Goal: Navigation & Orientation: Find specific page/section

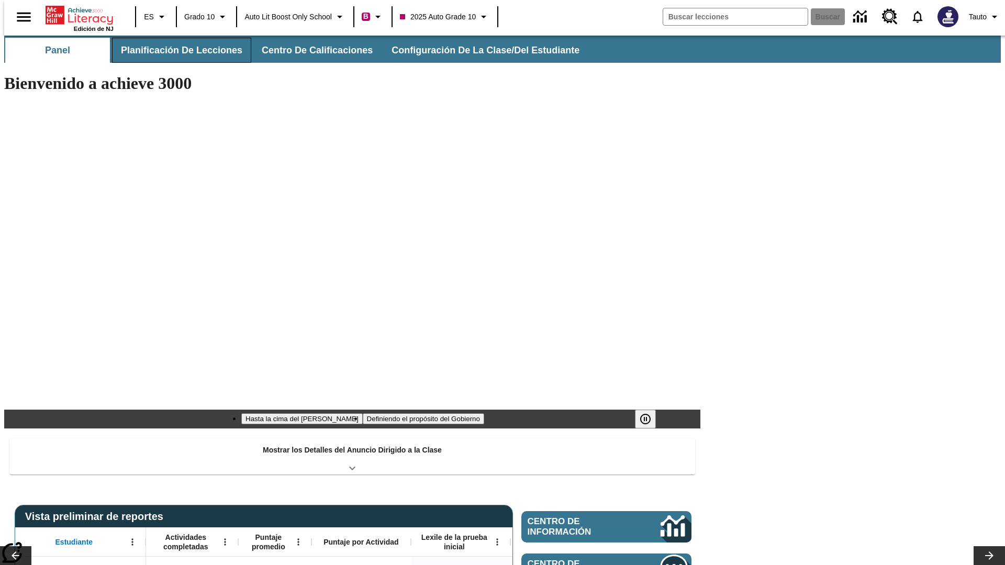
click at [175, 50] on button "Planificación de lecciones" at bounding box center [181, 50] width 139 height 25
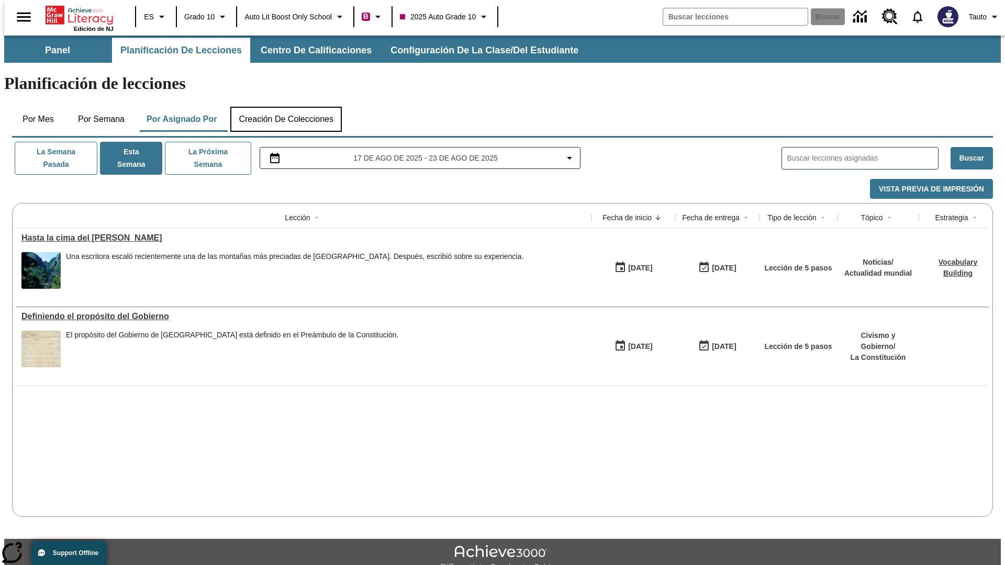
click at [286, 107] on button "Creación de colecciones" at bounding box center [286, 119] width 112 height 25
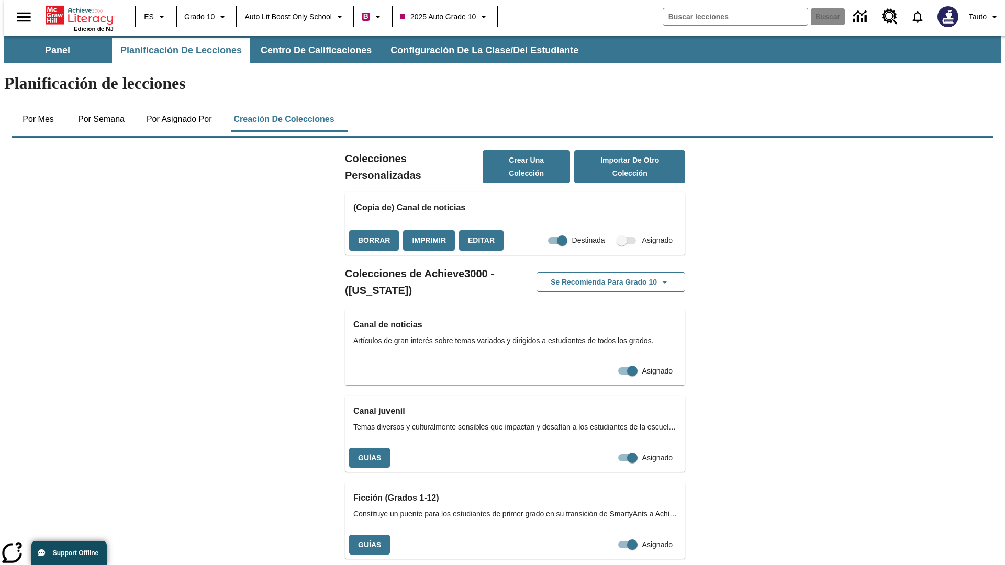
checkbox input "true"
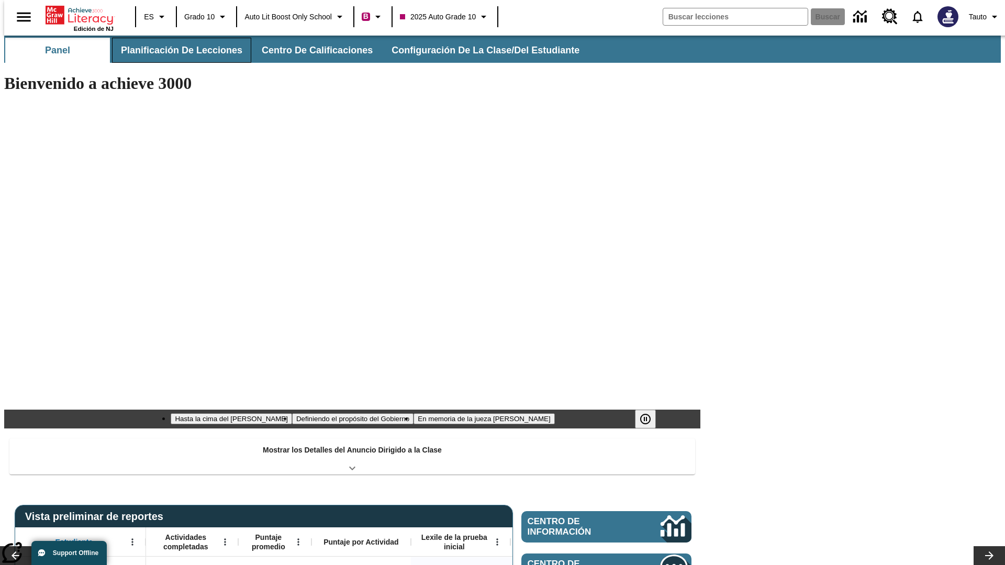
click at [175, 50] on button "Planificación de lecciones" at bounding box center [181, 50] width 139 height 25
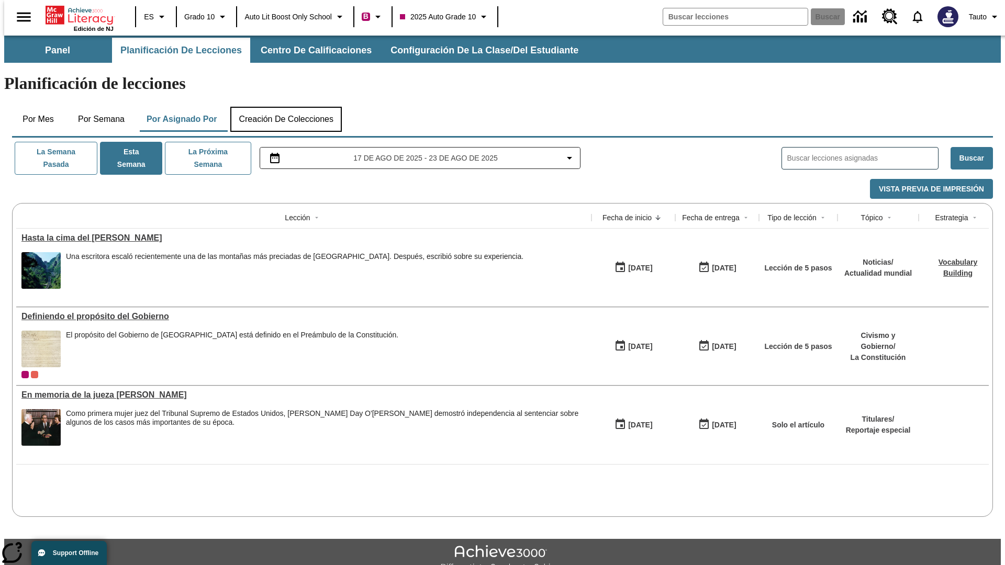
click at [286, 107] on button "Creación de colecciones" at bounding box center [286, 119] width 112 height 25
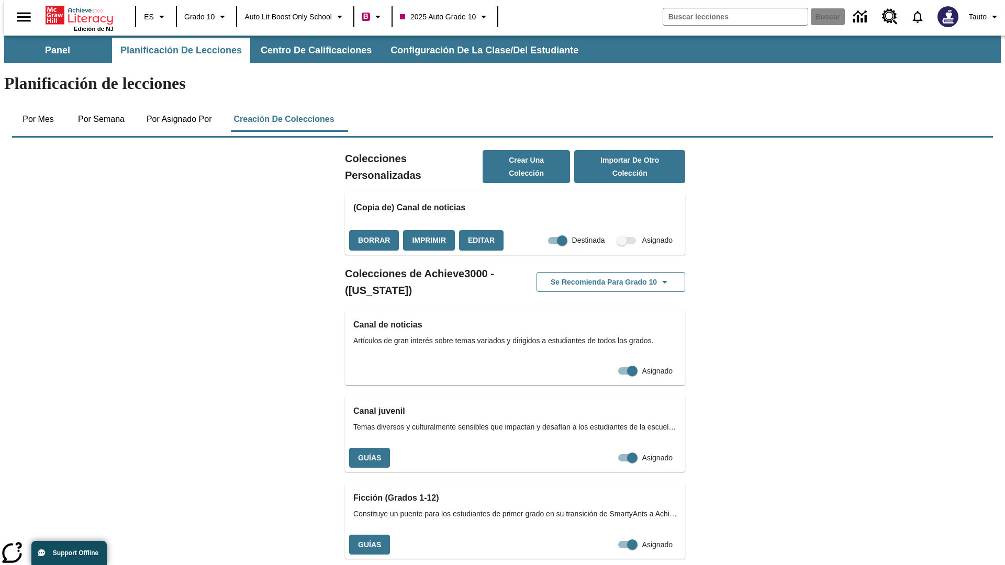
checkbox input "false"
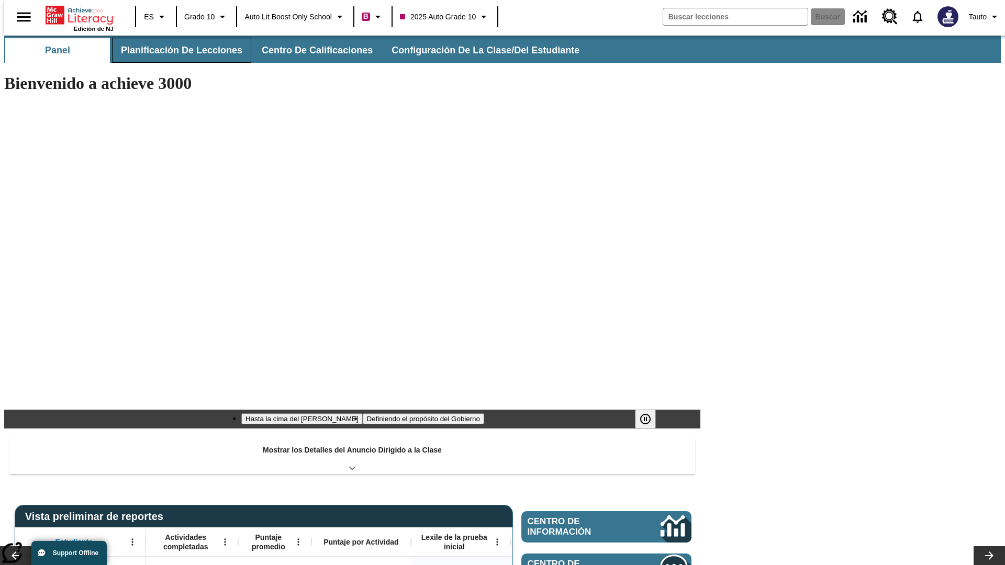
click at [175, 50] on button "Planificación de lecciones" at bounding box center [181, 50] width 139 height 25
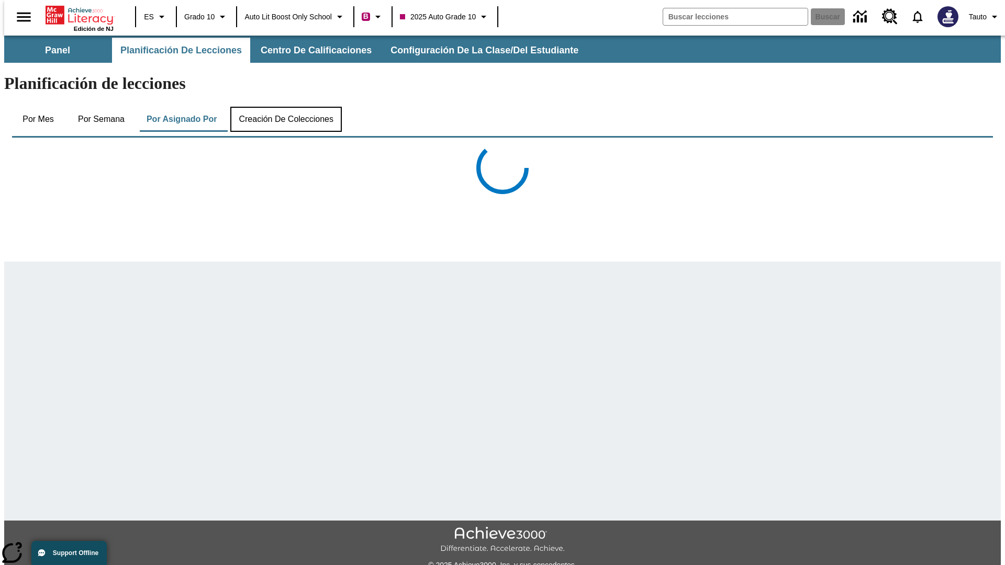
click at [286, 107] on button "Creación de colecciones" at bounding box center [286, 119] width 112 height 25
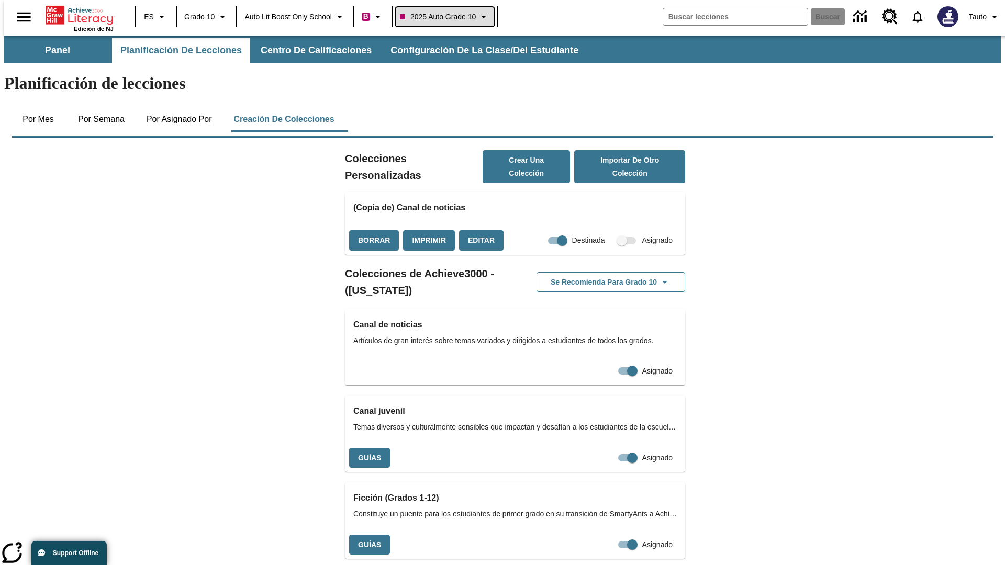
click at [448, 17] on span "2025 Auto Grade 10" at bounding box center [438, 17] width 76 height 11
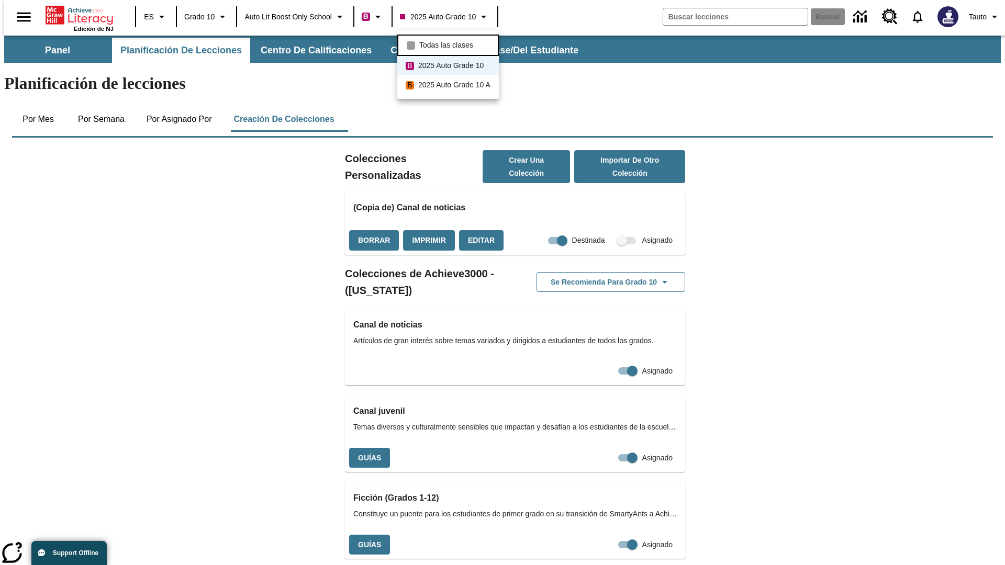
click at [450, 44] on span "Todas las clases" at bounding box center [446, 45] width 54 height 11
